Goal: Task Accomplishment & Management: Use online tool/utility

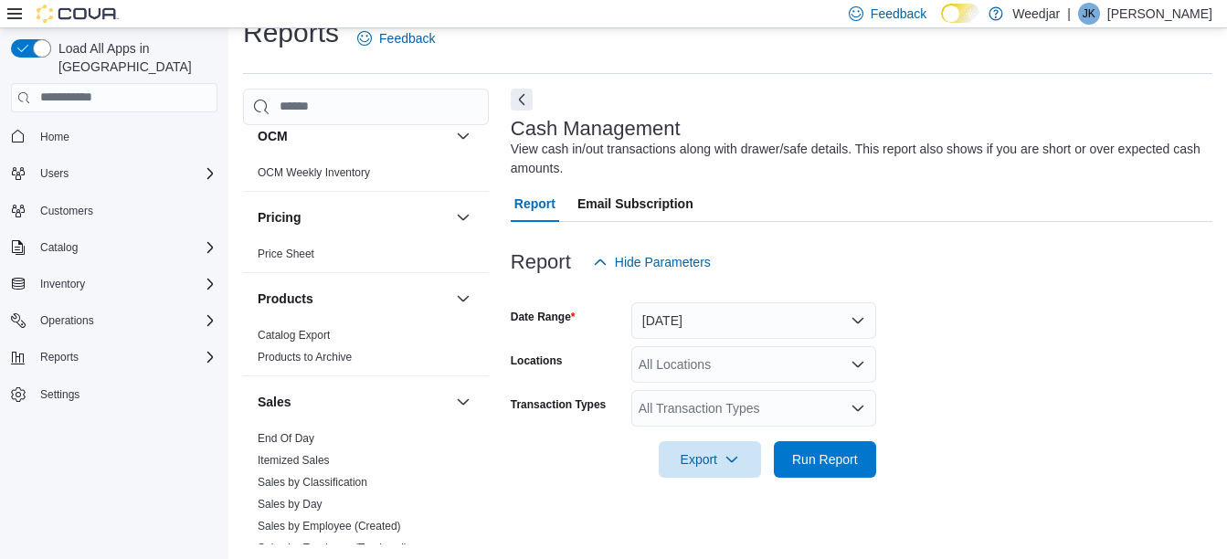
scroll to position [834, 0]
click at [285, 436] on link "End Of Day" at bounding box center [286, 435] width 57 height 13
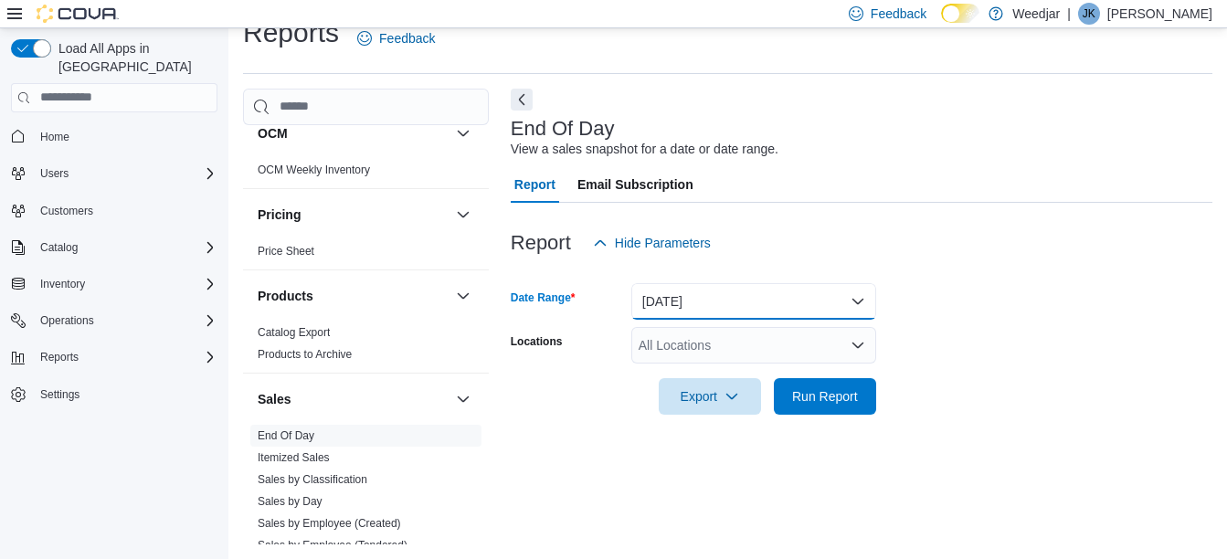
click at [679, 299] on button "[DATE]" at bounding box center [753, 301] width 245 height 37
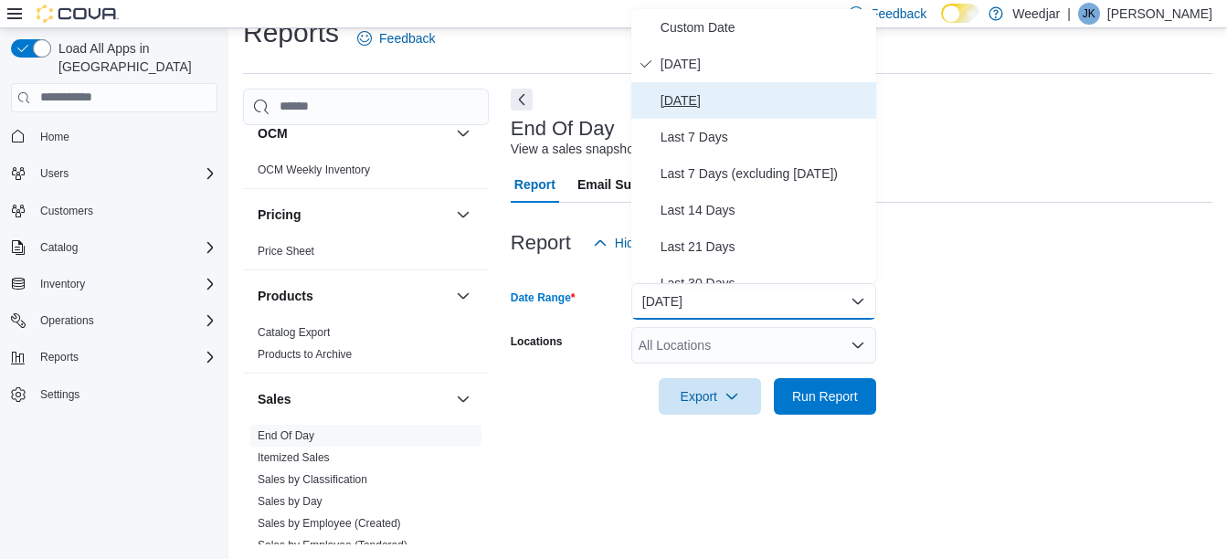
click at [702, 100] on span "[DATE]" at bounding box center [764, 101] width 208 height 22
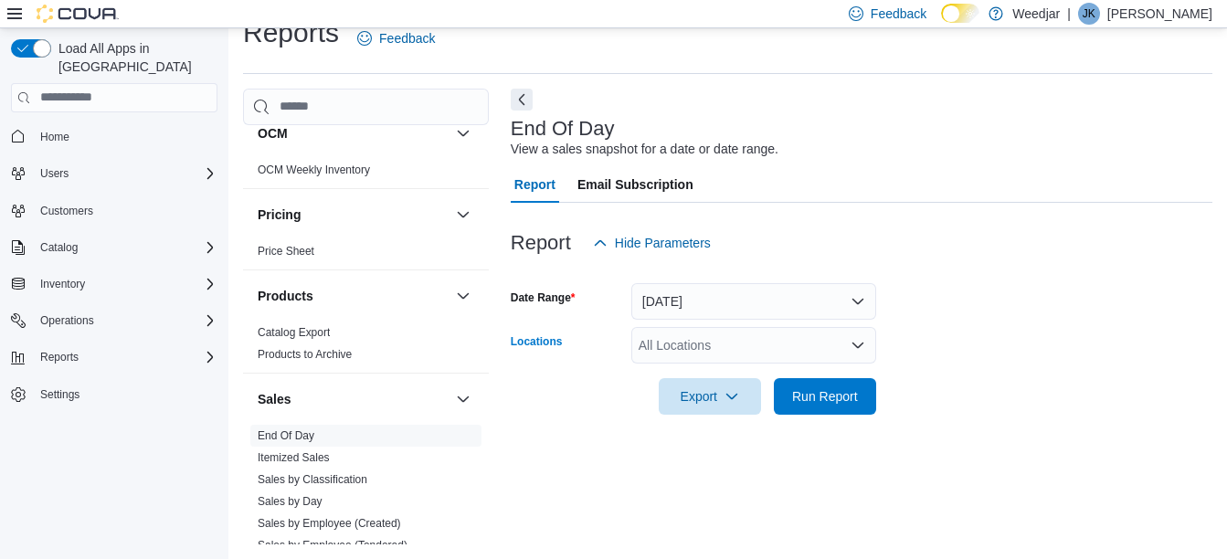
click at [704, 337] on div "All Locations" at bounding box center [753, 345] width 245 height 37
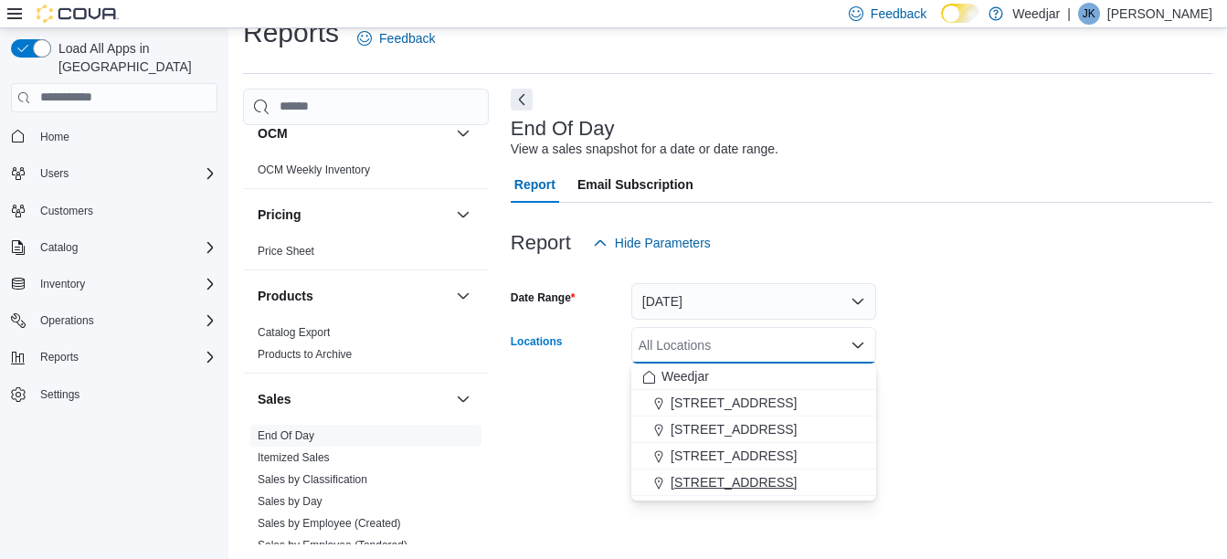
click at [723, 483] on span "[STREET_ADDRESS]" at bounding box center [733, 482] width 126 height 18
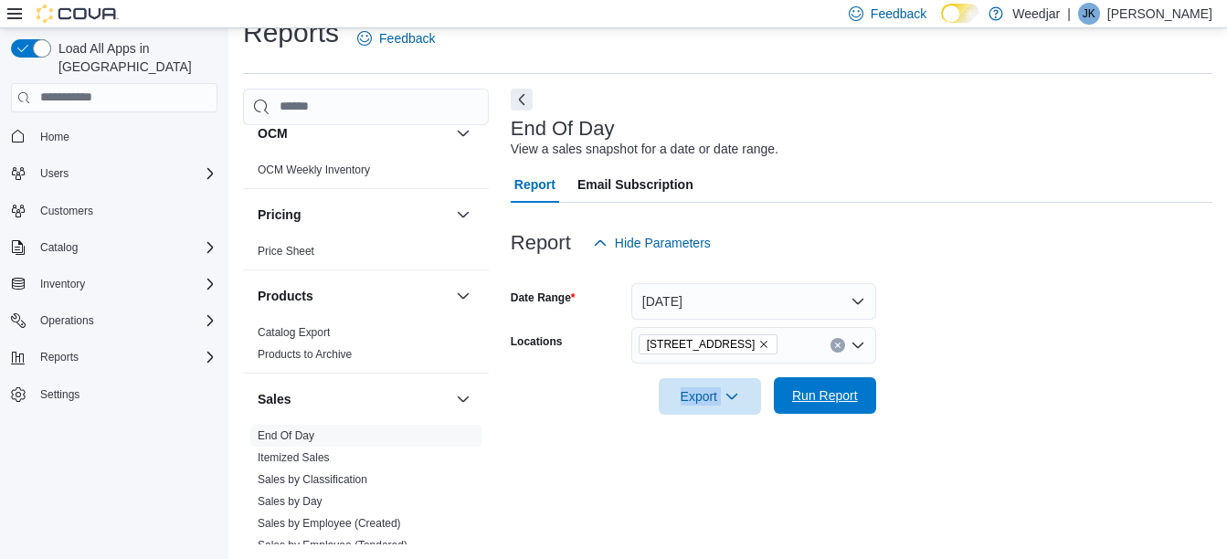
drag, startPoint x: 959, startPoint y: 372, endPoint x: 795, endPoint y: 401, distance: 167.0
click at [795, 401] on form "Date Range [DATE] Locations [STREET_ADDRESS][GEOGRAPHIC_DATA] Run Report" at bounding box center [861, 337] width 701 height 153
click at [795, 401] on span "Run Report" at bounding box center [825, 395] width 66 height 18
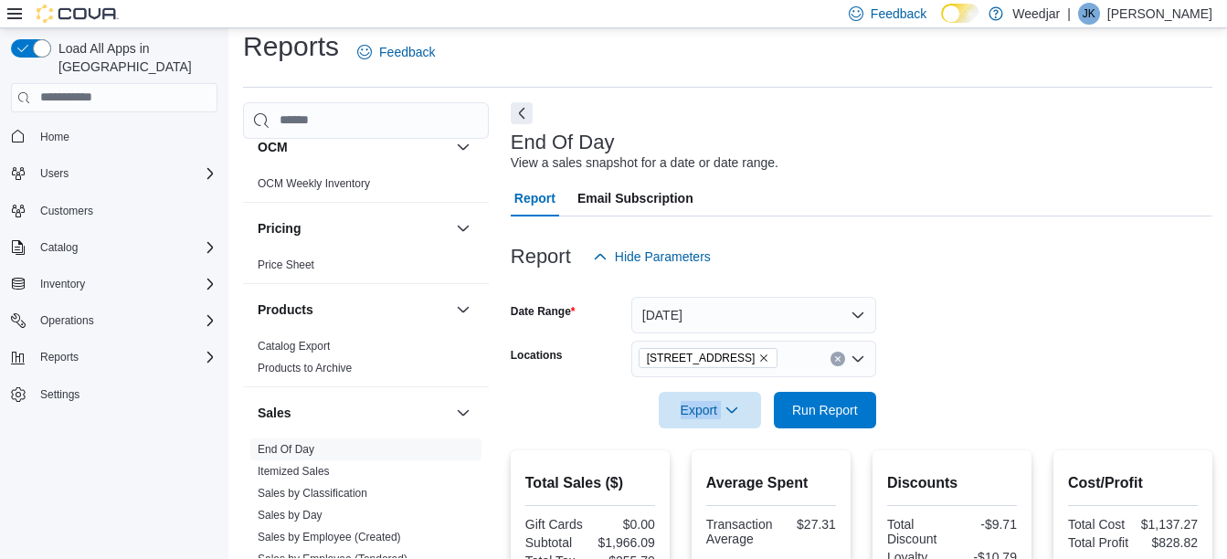
scroll to position [14, 0]
click at [725, 311] on button "[DATE]" at bounding box center [753, 316] width 245 height 37
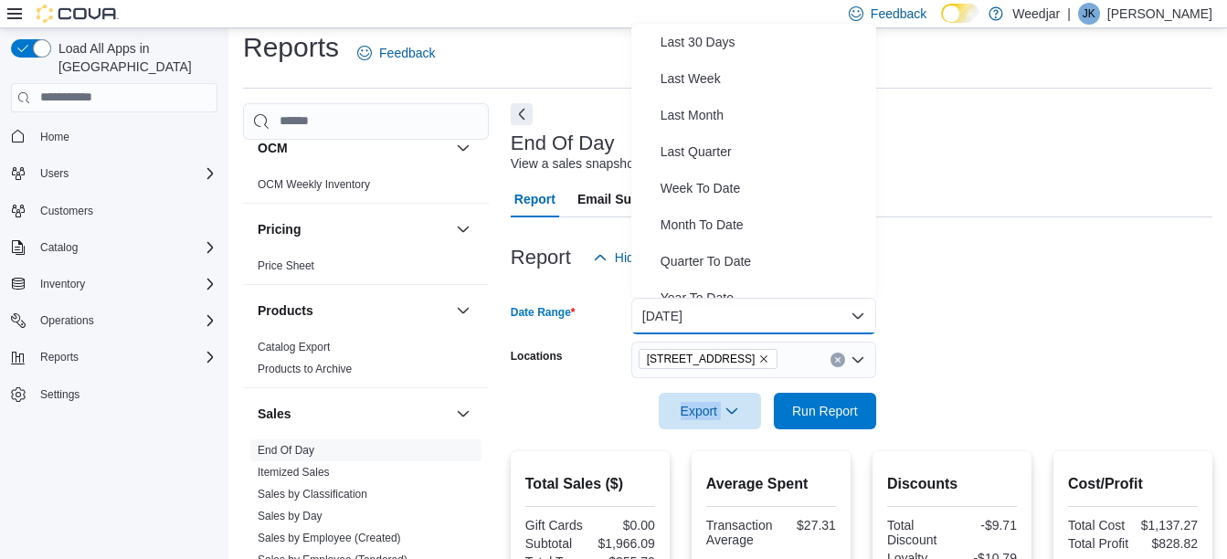
scroll to position [257, 0]
click at [731, 226] on span "Month To Date" at bounding box center [764, 224] width 208 height 22
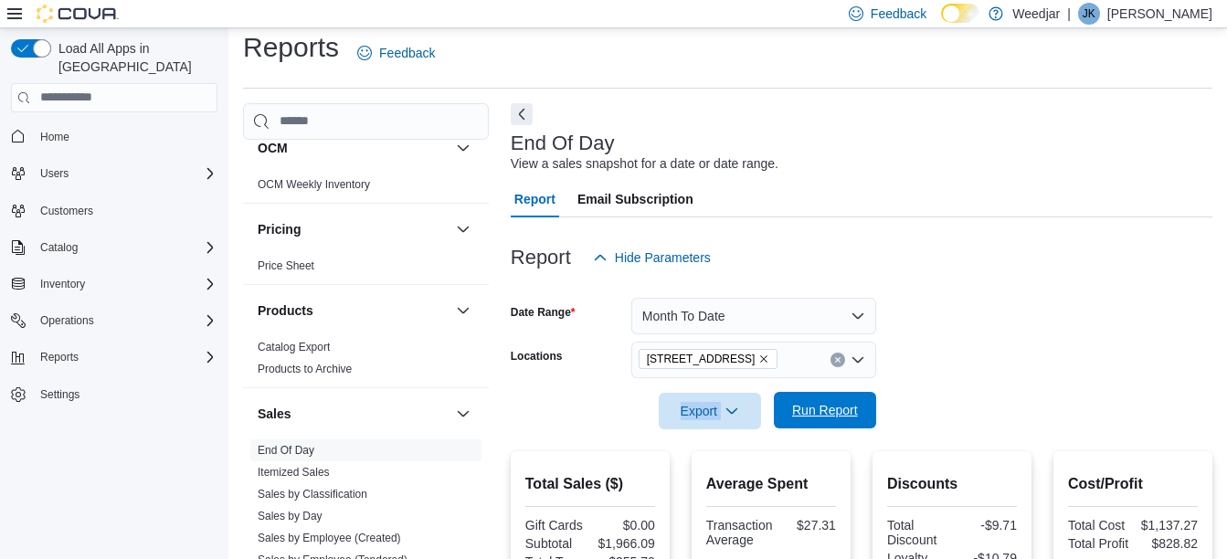
click at [837, 401] on span "Run Report" at bounding box center [825, 410] width 80 height 37
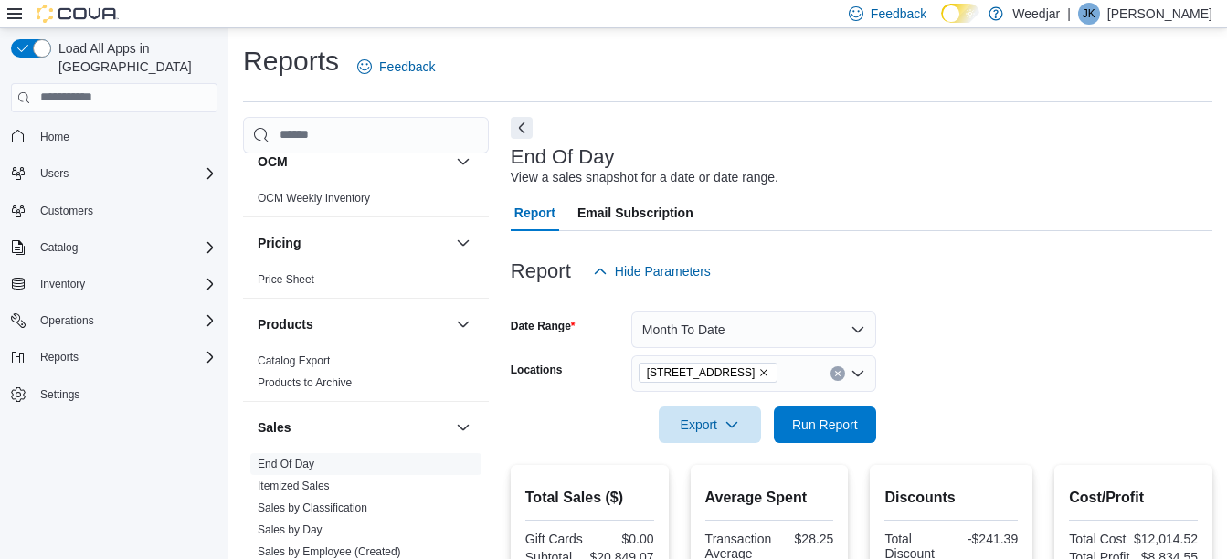
click at [1167, 16] on p "[PERSON_NAME]" at bounding box center [1159, 14] width 105 height 22
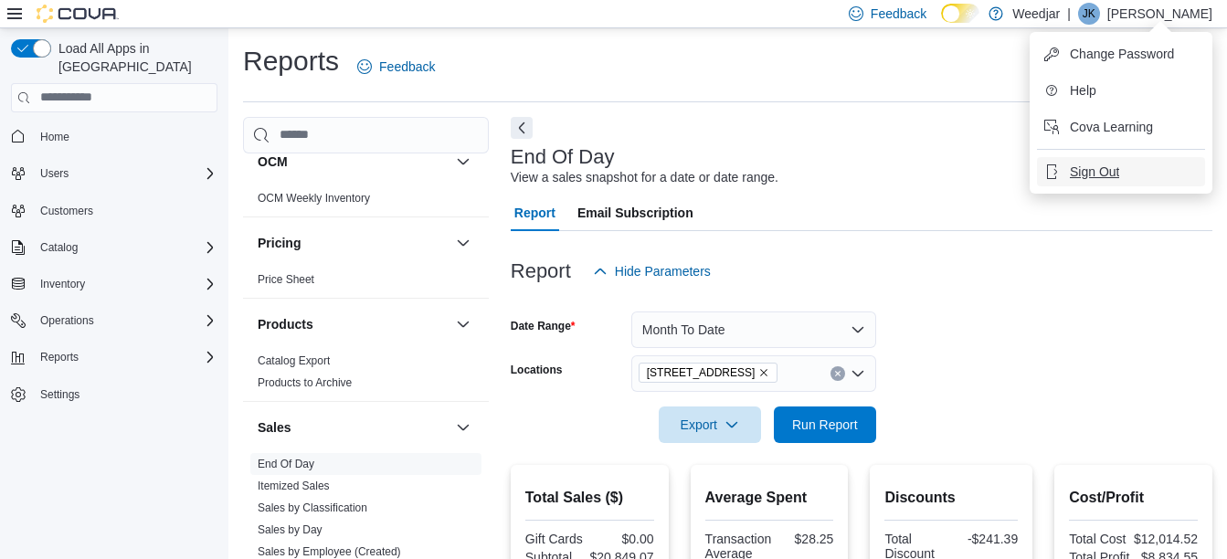
click at [1090, 167] on span "Sign Out" at bounding box center [1094, 172] width 49 height 18
